Goal: Navigation & Orientation: Find specific page/section

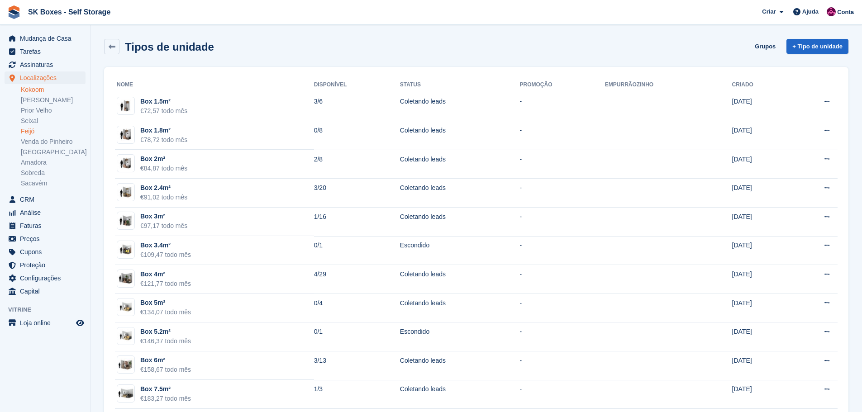
click at [43, 89] on link "Kokoom" at bounding box center [53, 89] width 65 height 9
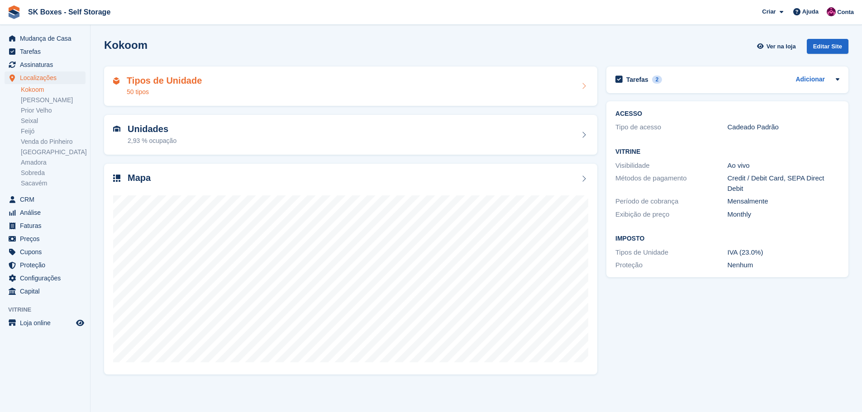
click at [262, 95] on div "Tipos de Unidade 50 tipos" at bounding box center [350, 87] width 475 height 22
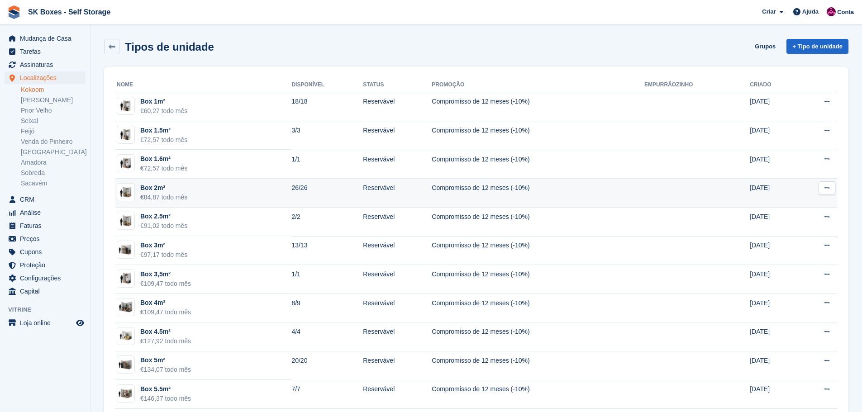
click at [339, 187] on td "26/26" at bounding box center [326, 193] width 71 height 29
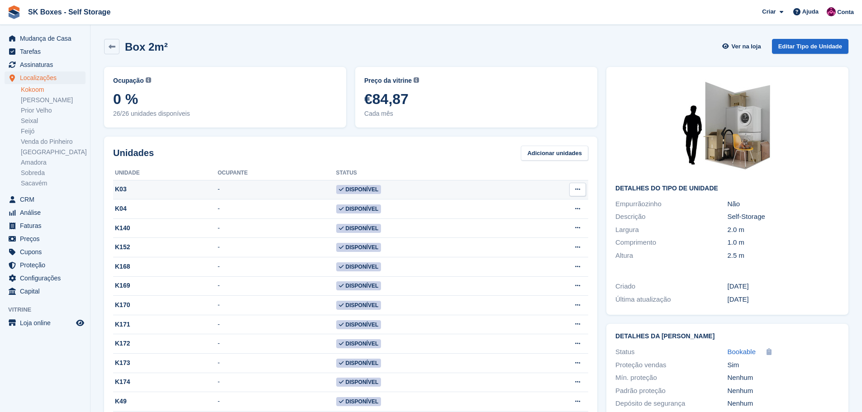
click at [224, 190] on td "-" at bounding box center [277, 189] width 118 height 19
